Goal: Understand process/instructions: Learn how to perform a task or action

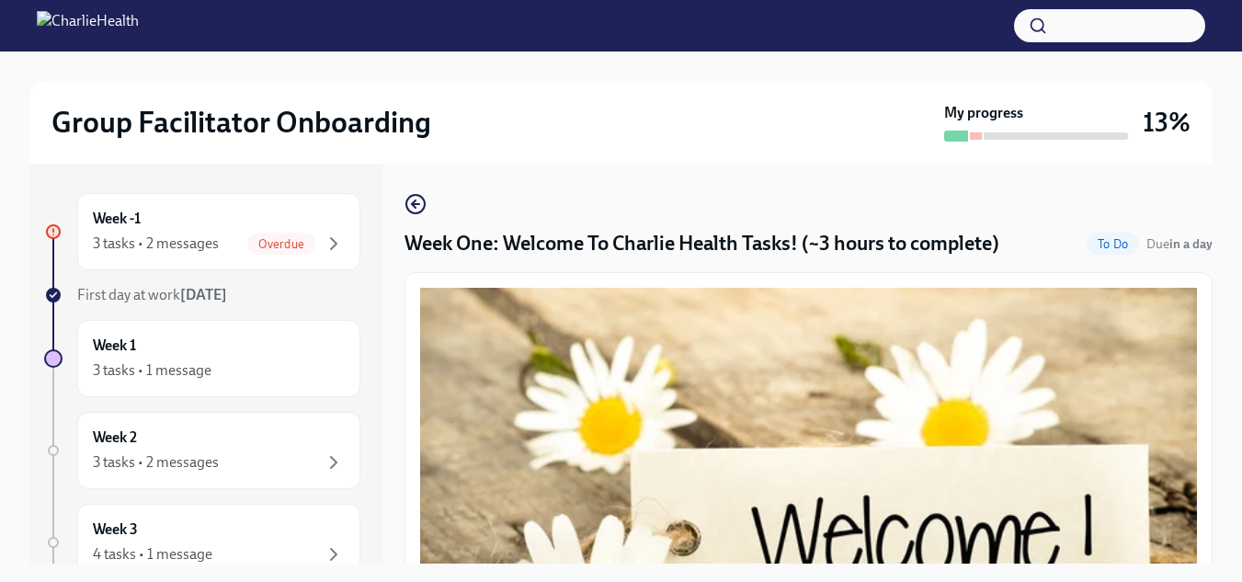
scroll to position [2544, 0]
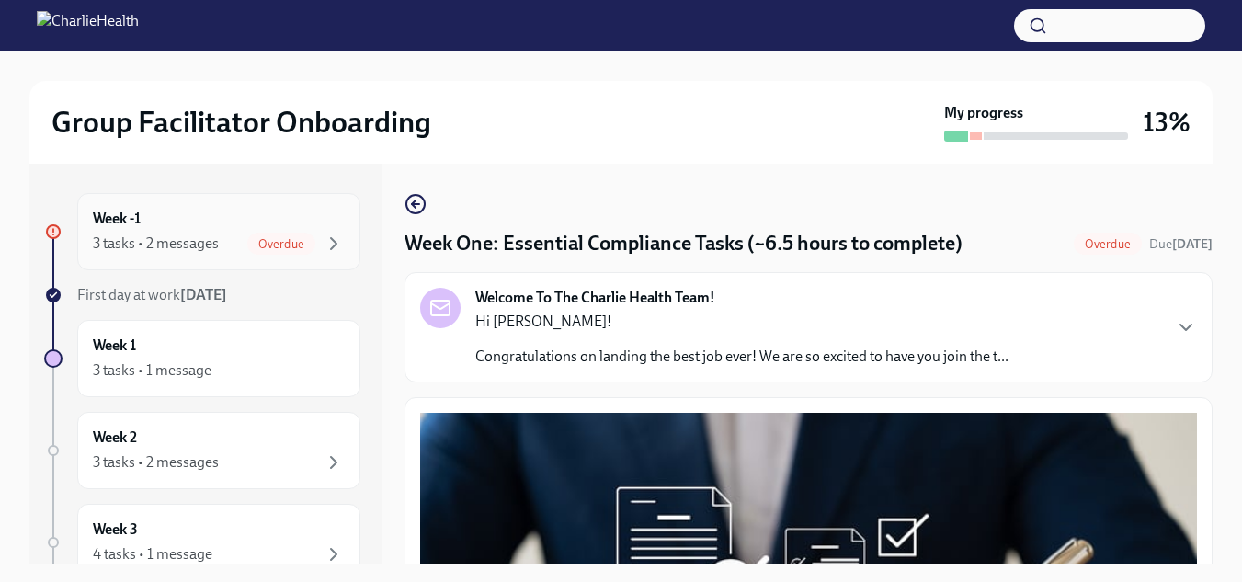
click at [280, 248] on span "Overdue" at bounding box center [281, 244] width 68 height 14
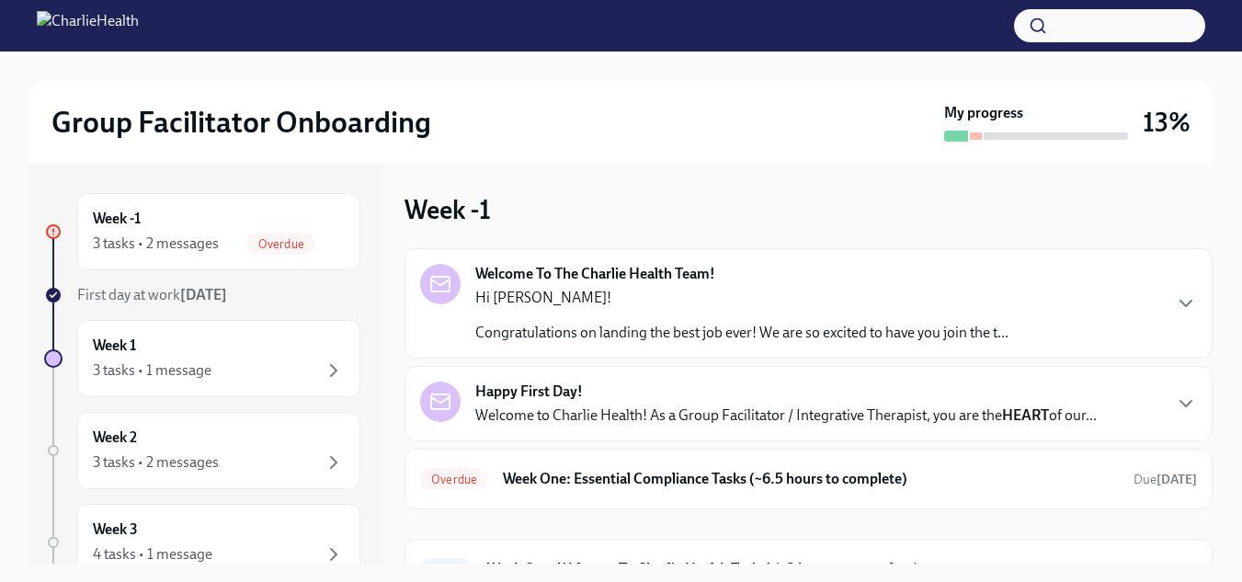
click at [788, 324] on p "Congratulations on landing the best job ever! We are so excited to have you joi…" at bounding box center [741, 333] width 533 height 20
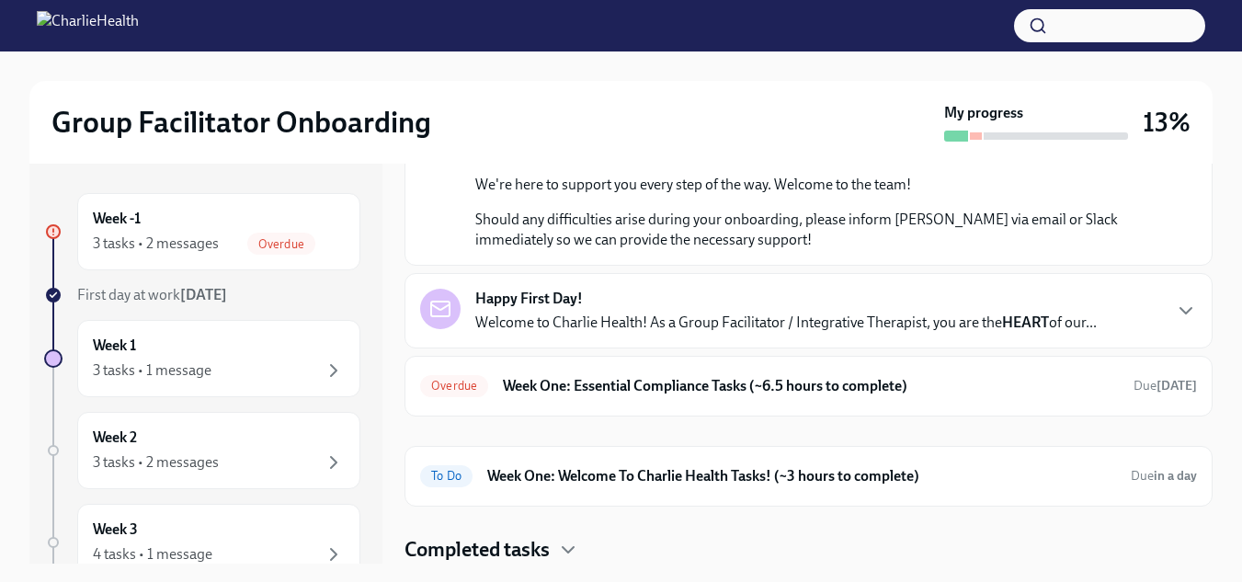
scroll to position [962, 0]
click at [1085, 333] on p "Welcome to Charlie Health! As a Group Facilitator / Integrative Therapist, you …" at bounding box center [785, 323] width 621 height 20
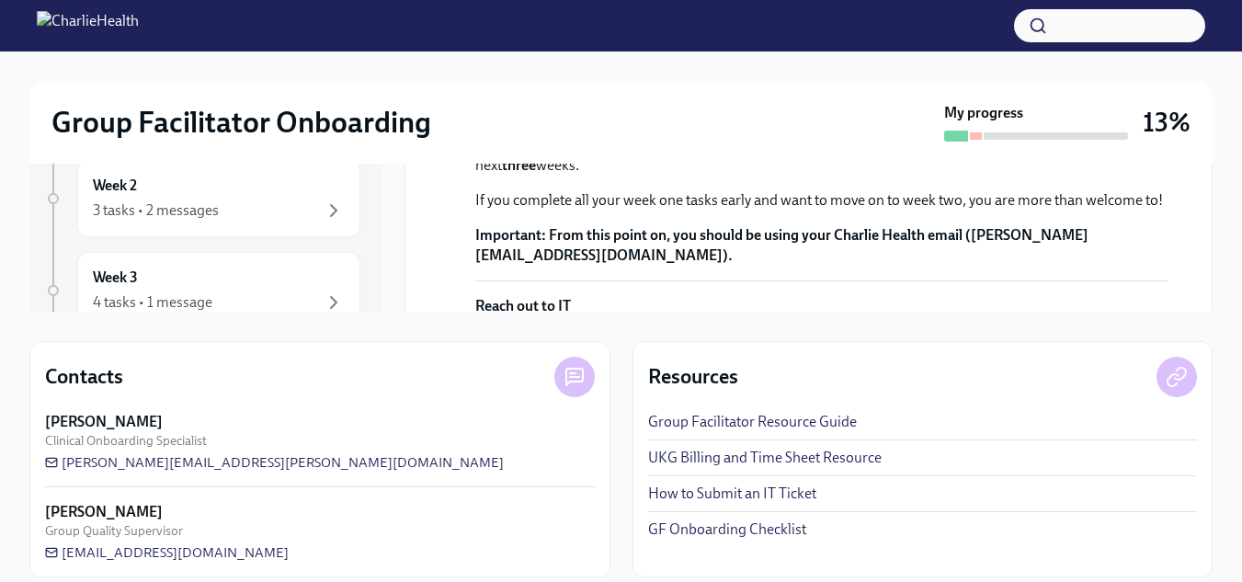
scroll to position [269, 0]
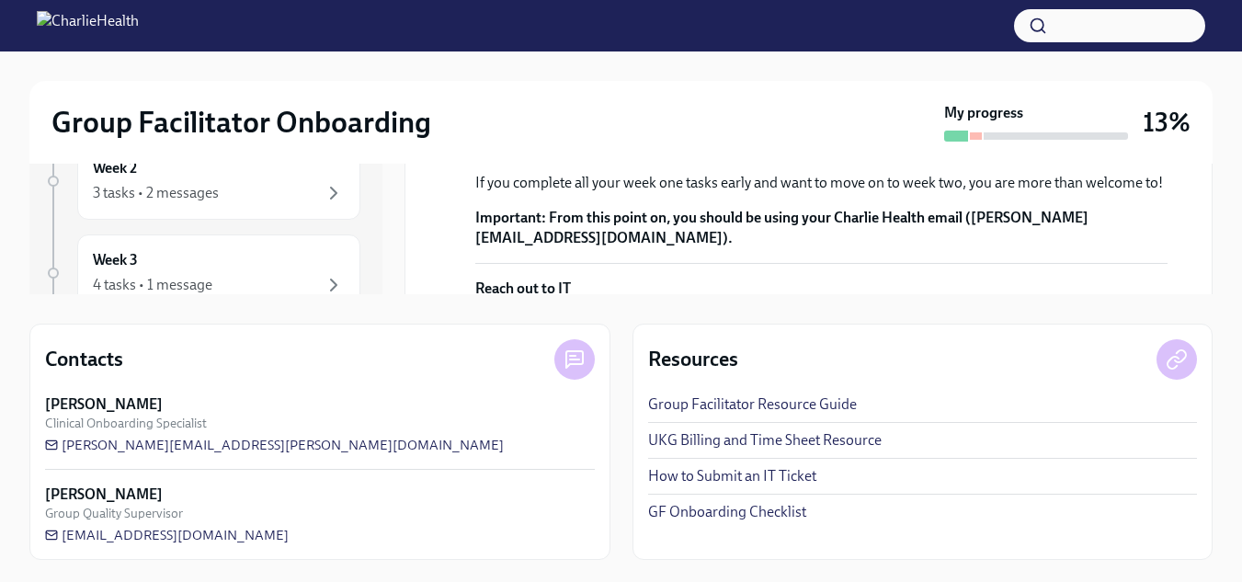
click at [819, 406] on link "Group Facilitator Resource Guide" at bounding box center [752, 404] width 209 height 20
click at [762, 511] on link "GF Onboarding Checklist" at bounding box center [727, 512] width 158 height 20
